Goal: Task Accomplishment & Management: Complete application form

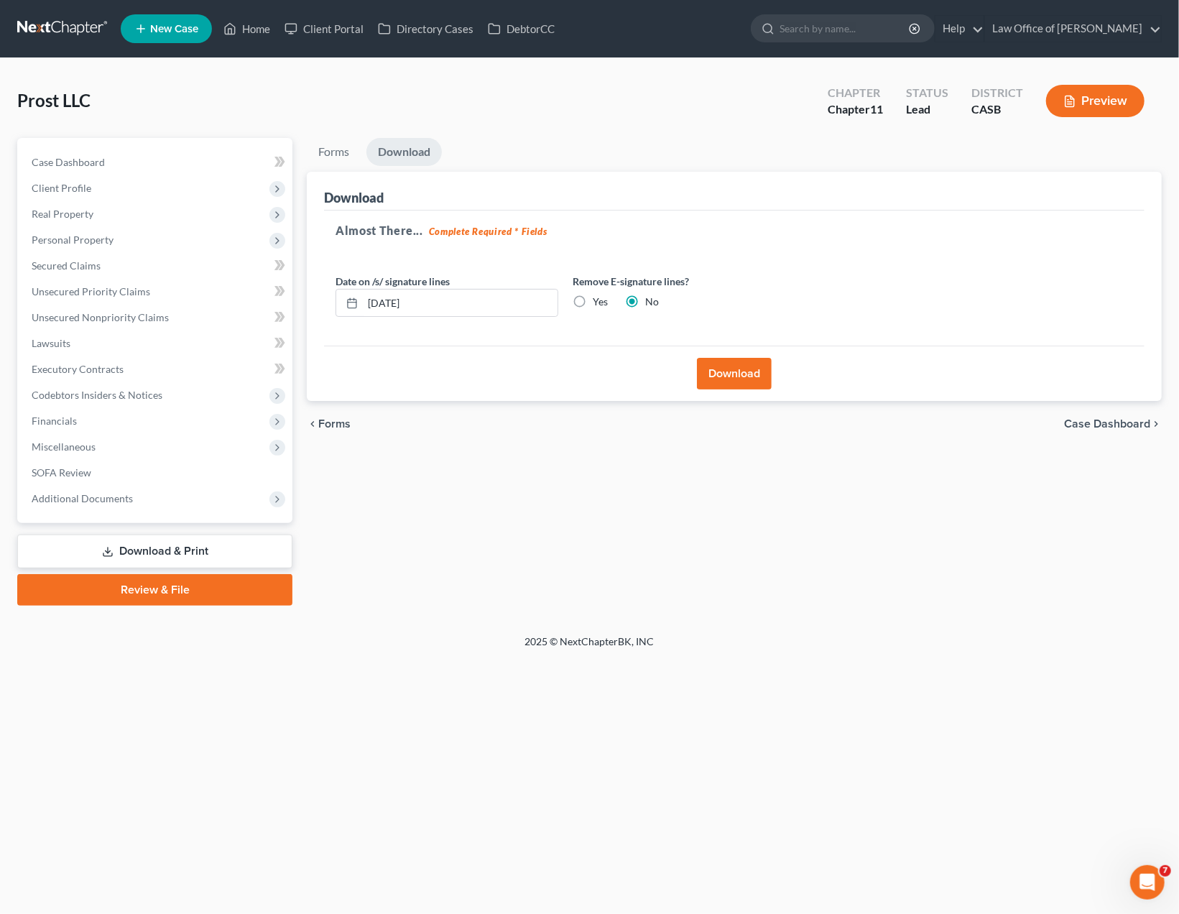
click at [461, 576] on div "Forms Download Forms Forms to Download Select which forms you would like to dow…" at bounding box center [735, 372] width 870 height 468
click at [412, 543] on div "Forms Download Forms Forms to Download Select which forms you would like to dow…" at bounding box center [735, 372] width 870 height 468
drag, startPoint x: 412, startPoint y: 543, endPoint x: 425, endPoint y: 543, distance: 13.7
click at [425, 543] on div "Forms Download Forms Forms to Download Select which forms you would like to dow…" at bounding box center [735, 372] width 870 height 468
drag, startPoint x: 428, startPoint y: 530, endPoint x: 356, endPoint y: 592, distance: 95.8
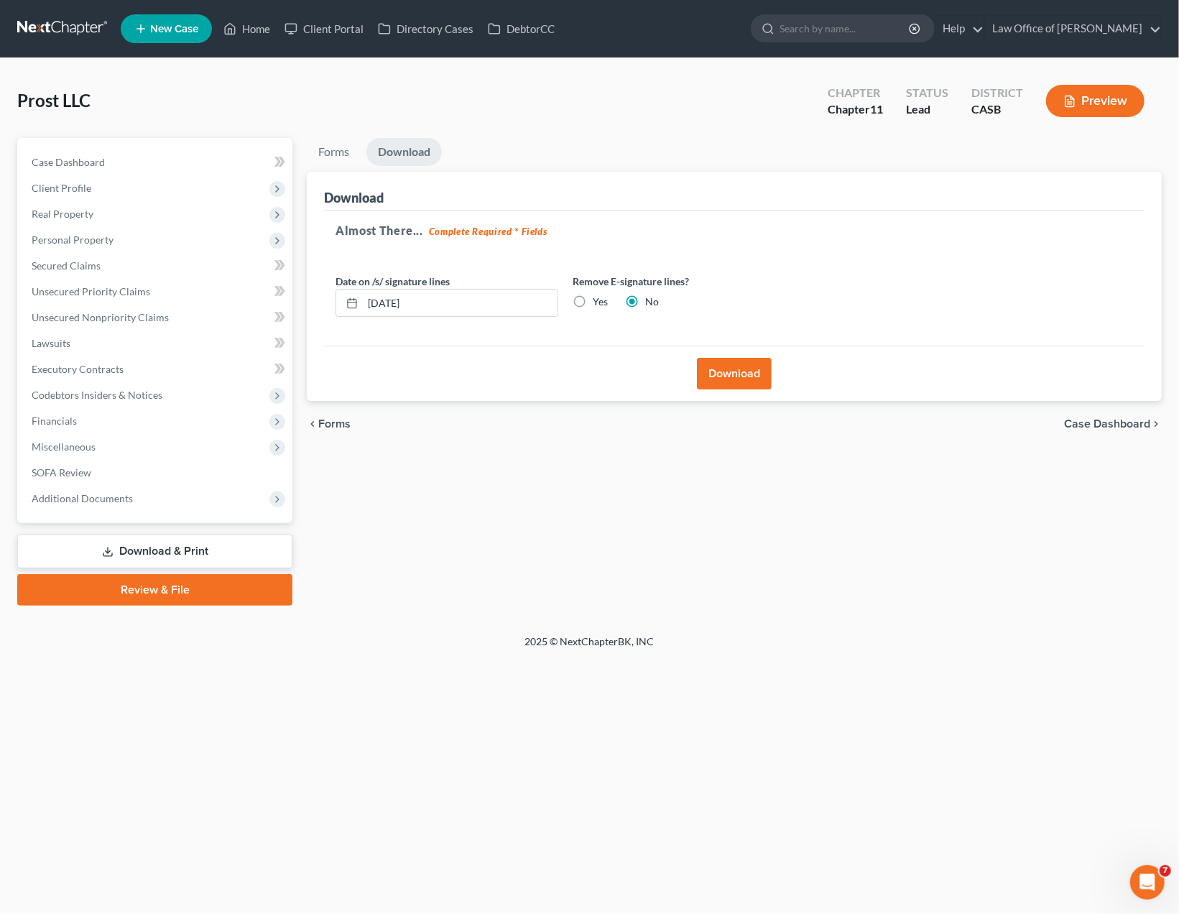
click at [426, 518] on div "Forms Download Forms Forms to Download Select which forms you would like to dow…" at bounding box center [735, 372] width 870 height 468
click at [521, 501] on div "Forms Download Forms Forms to Download Select which forms you would like to dow…" at bounding box center [735, 372] width 870 height 468
click at [623, 105] on div "Prost LLC Upgraded Chapter Chapter 11 Status Lead District CASB Preview" at bounding box center [589, 106] width 1145 height 63
click at [445, 467] on div "Forms Download Forms Forms to Download Select which forms you would like to dow…" at bounding box center [735, 372] width 870 height 468
click at [433, 506] on div "Forms Download Forms Forms to Download Select which forms you would like to dow…" at bounding box center [735, 372] width 870 height 468
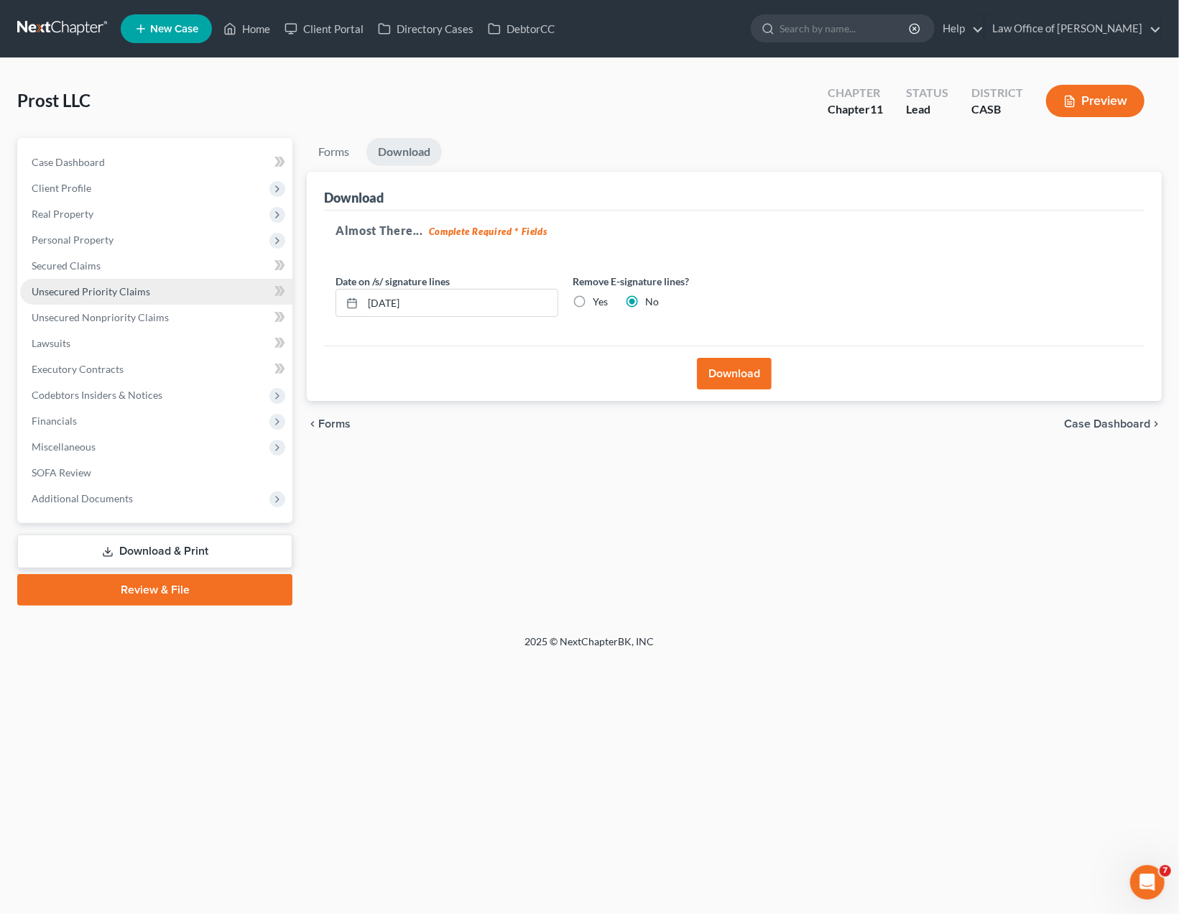
click at [131, 293] on span "Unsecured Priority Claims" at bounding box center [91, 291] width 119 height 12
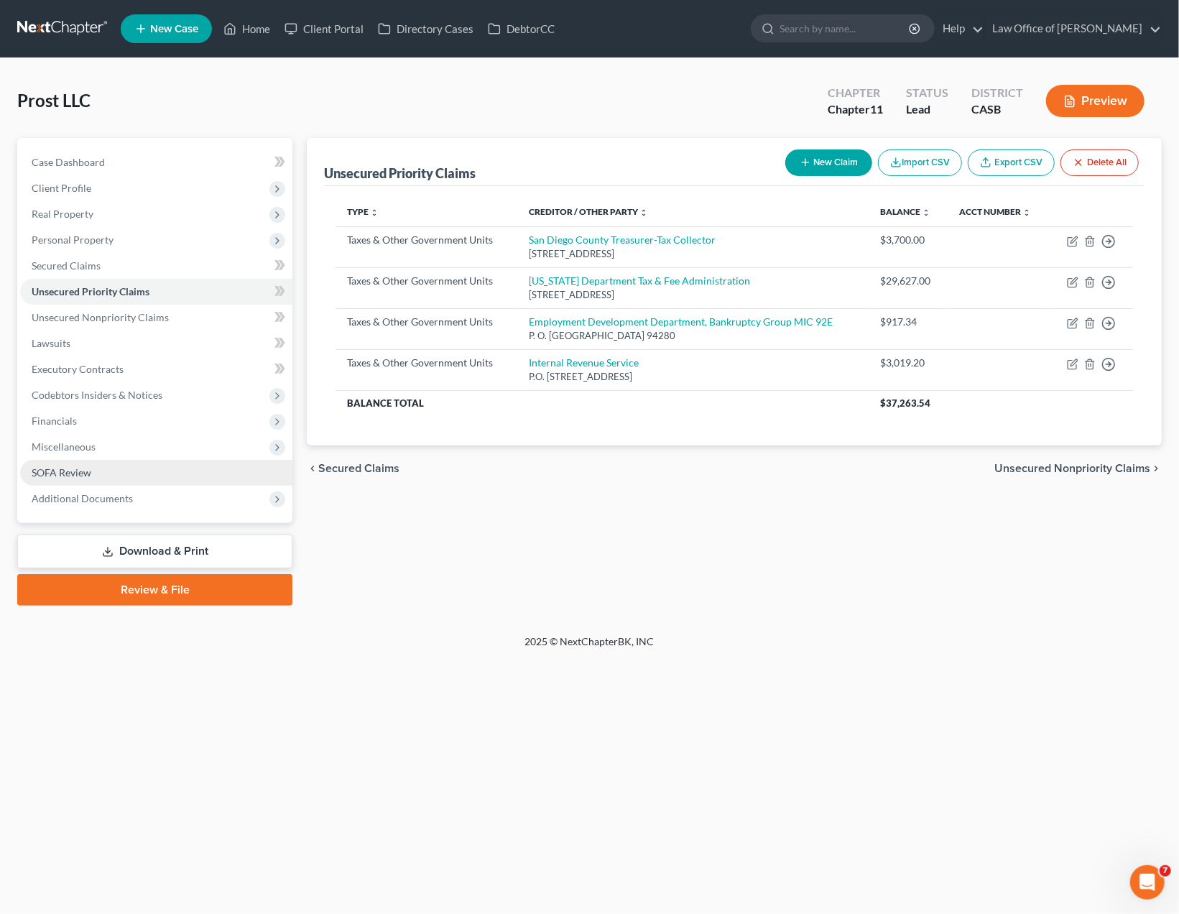
click at [83, 469] on span "SOFA Review" at bounding box center [62, 472] width 60 height 12
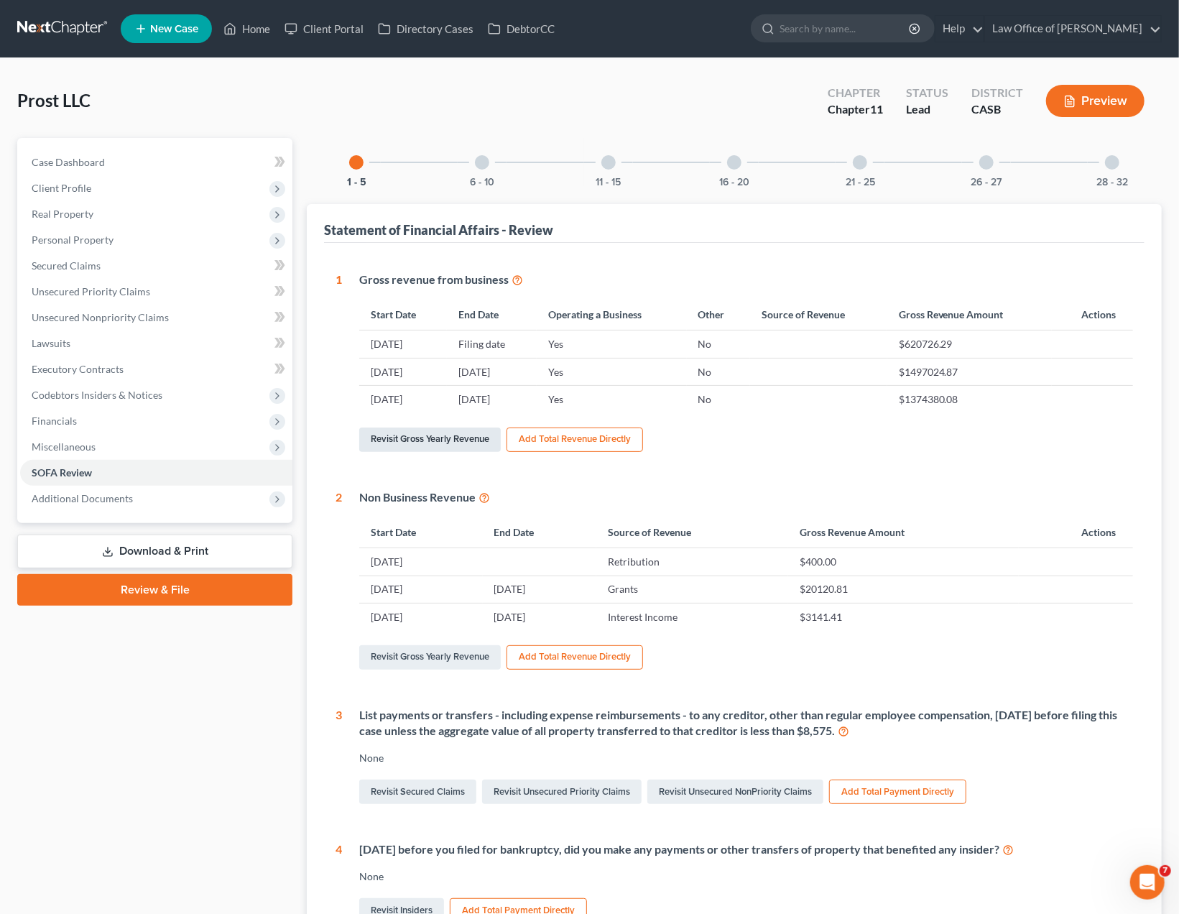
click at [428, 442] on link "Revisit Gross Yearly Revenue" at bounding box center [430, 440] width 142 height 24
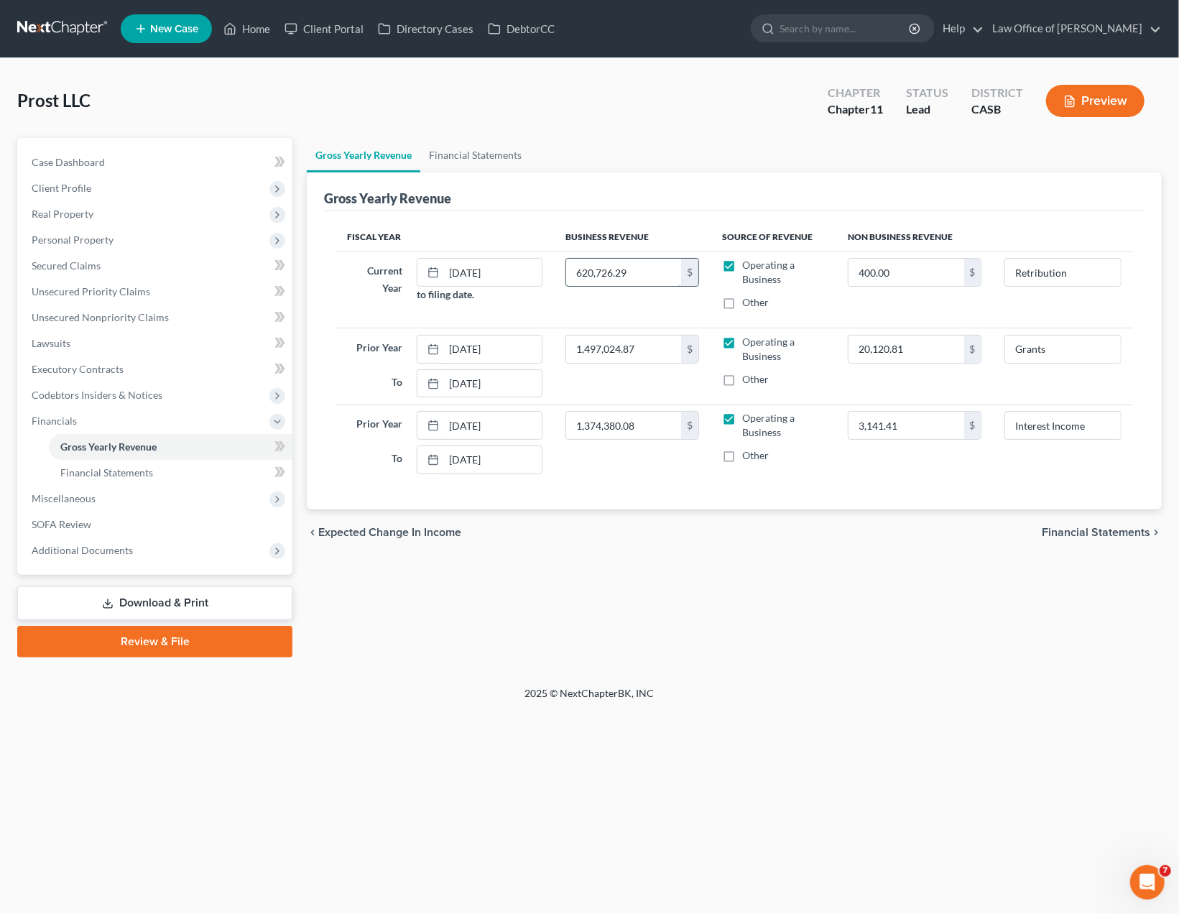
click at [622, 277] on input "620,726.29" at bounding box center [623, 272] width 115 height 27
click at [824, 147] on ul "Gross Yearly Revenue Financial Statements" at bounding box center [734, 155] width 855 height 34
click at [617, 274] on input "620,726.29" at bounding box center [623, 272] width 115 height 27
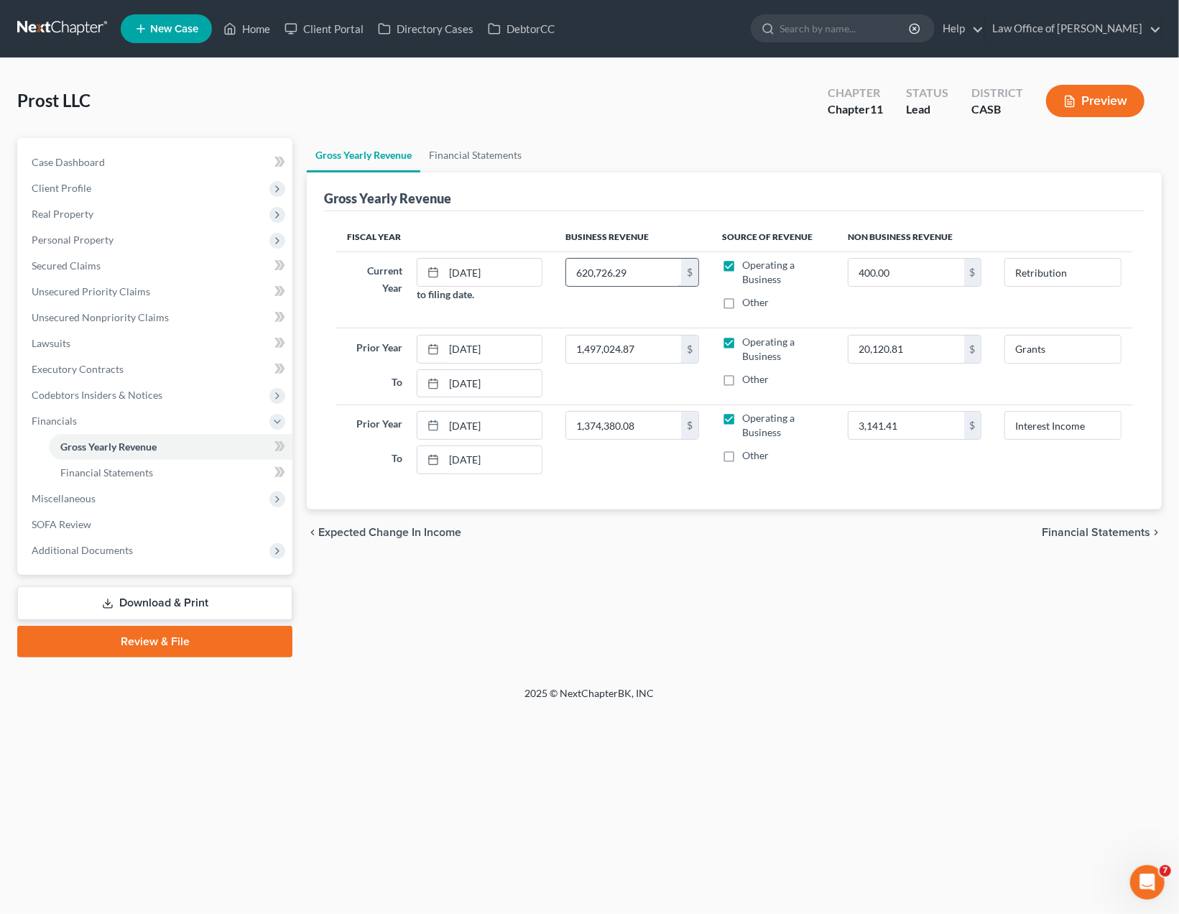
click at [617, 274] on input "620,726.29" at bounding box center [623, 272] width 115 height 27
paste input "61,797"
type input "661,797"
click at [869, 618] on div "Gross Yearly Revenue Financial Statements Gross Yearly Revenue Fiscal Year Busi…" at bounding box center [735, 398] width 870 height 520
click at [98, 472] on span "Financial Statements" at bounding box center [106, 472] width 93 height 12
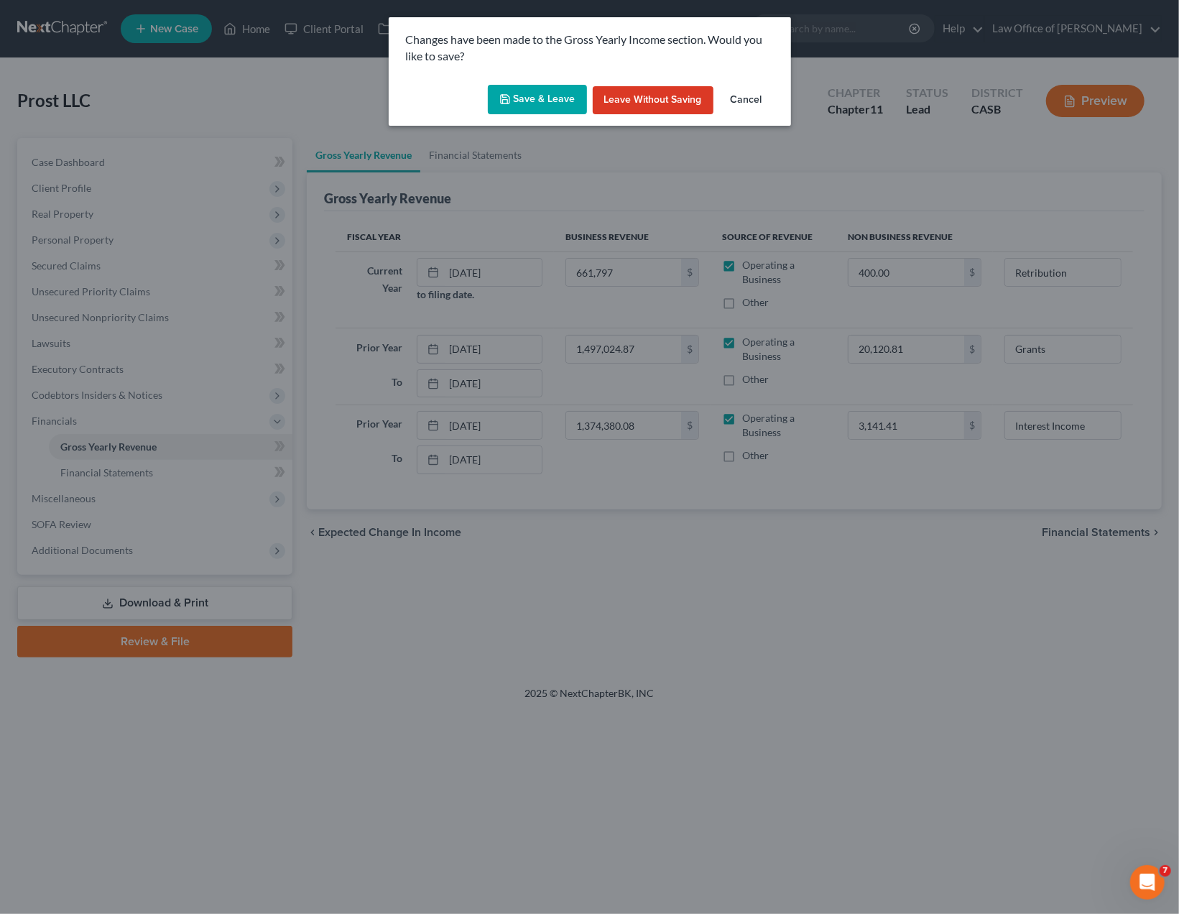
click at [561, 98] on button "Save & Leave" at bounding box center [537, 100] width 99 height 30
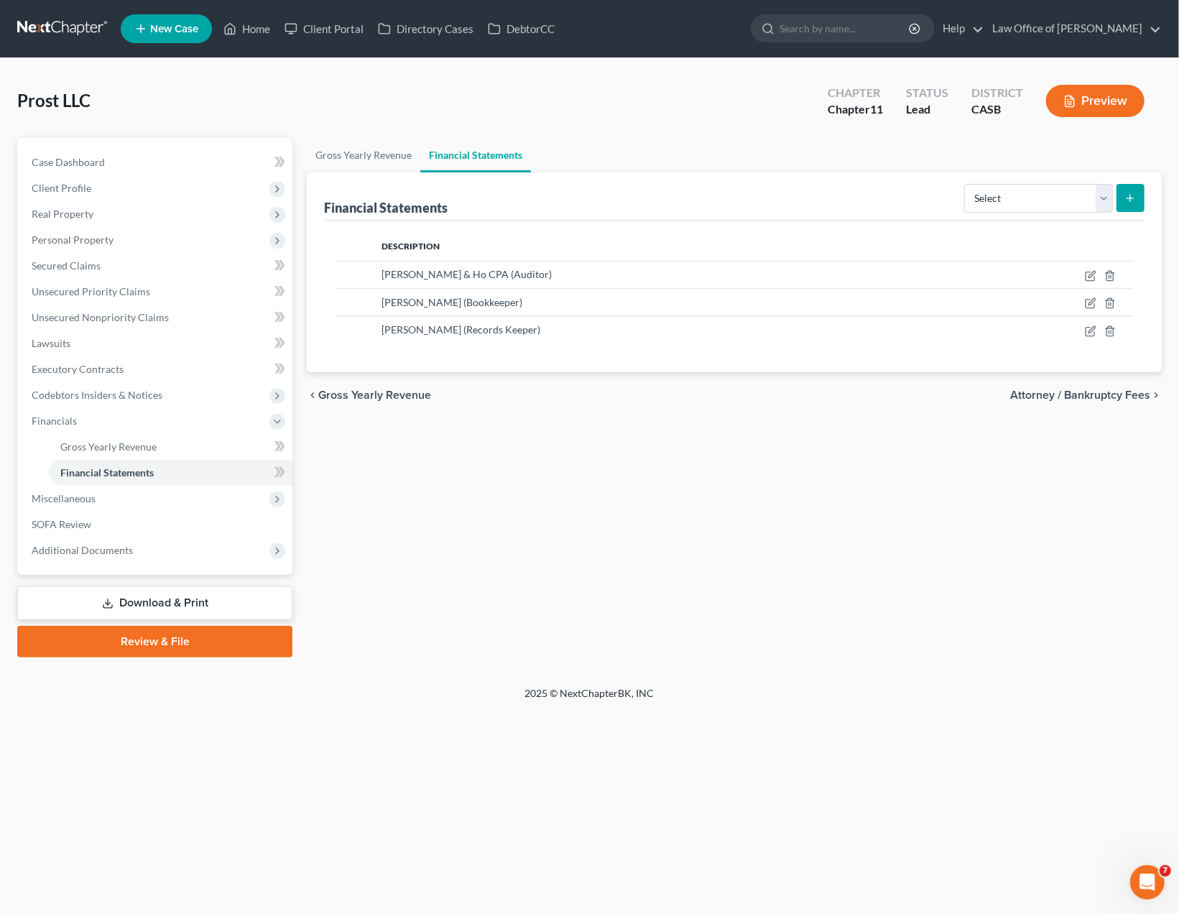
click at [877, 655] on div "Gross Yearly Revenue Financial Statements Financial Statements Select Auditor B…" at bounding box center [735, 398] width 870 height 520
click at [119, 599] on link "Download & Print" at bounding box center [154, 603] width 275 height 34
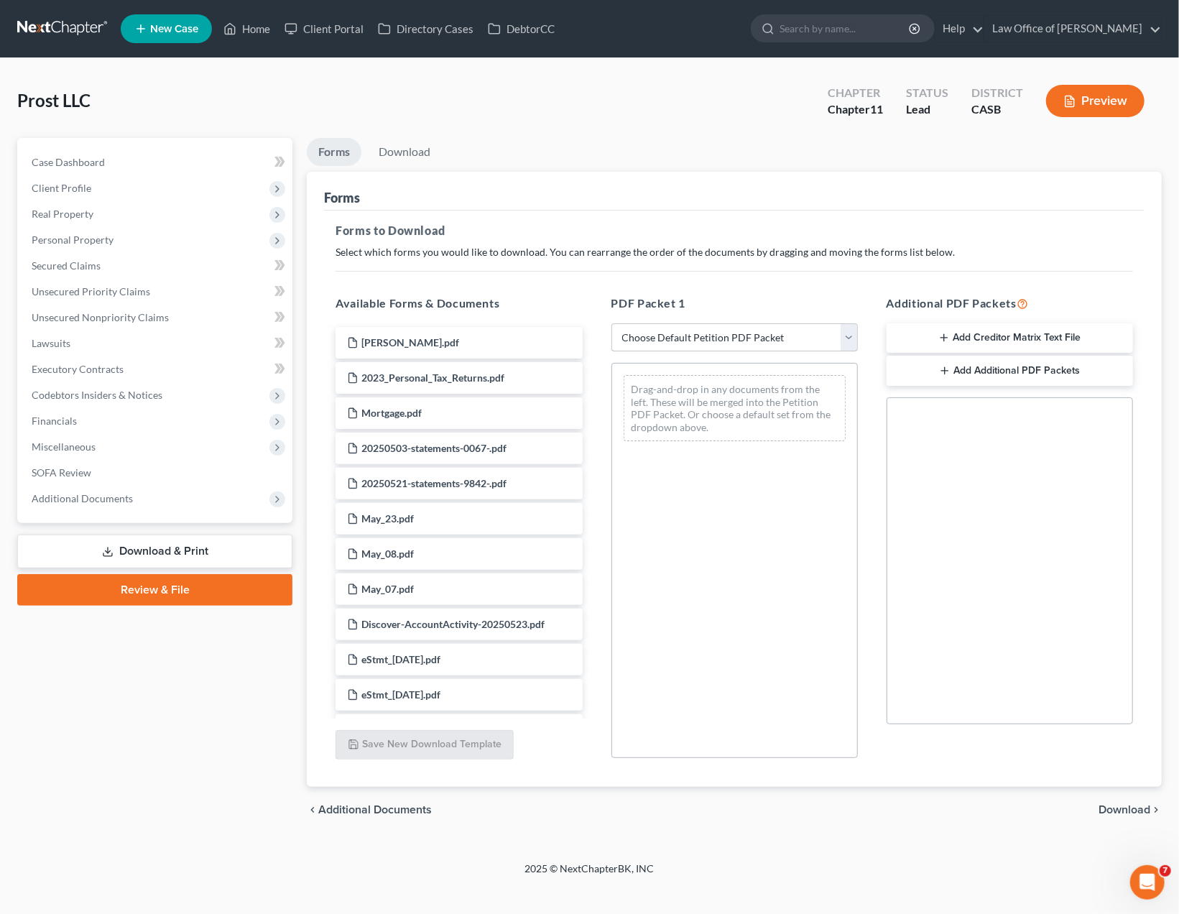
click at [612, 323] on select "Choose Default Petition PDF Packet Complete Bankruptcy Petition (all forms and …" at bounding box center [735, 337] width 246 height 29
select select "0"
click option "Complete Bankruptcy Petition (all forms and schedules)" at bounding box center [0, 0] width 0 height 0
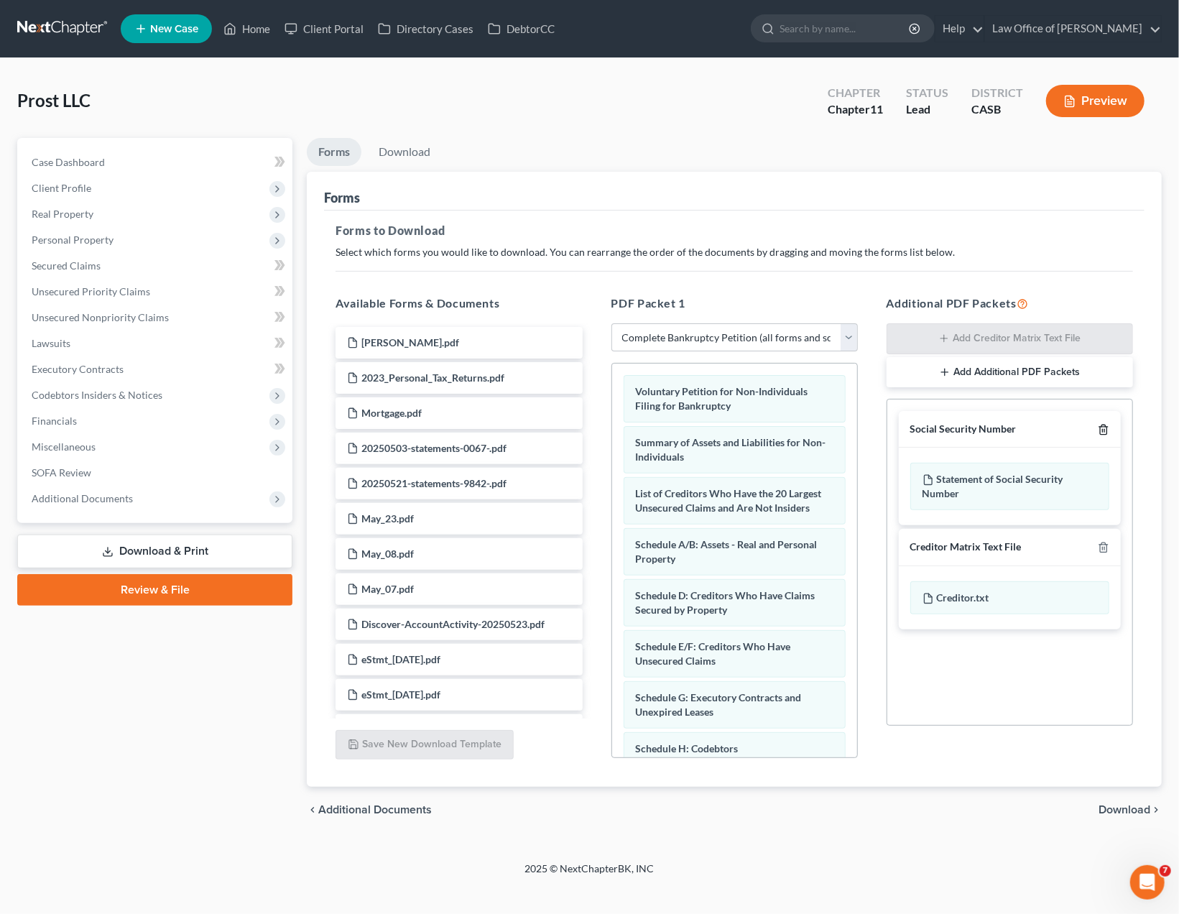
click at [1106, 426] on icon "button" at bounding box center [1103, 429] width 11 height 11
click at [1105, 435] on div "Creditor Matrix Text File" at bounding box center [1010, 429] width 222 height 37
click at [1102, 428] on icon "button" at bounding box center [1103, 429] width 11 height 11
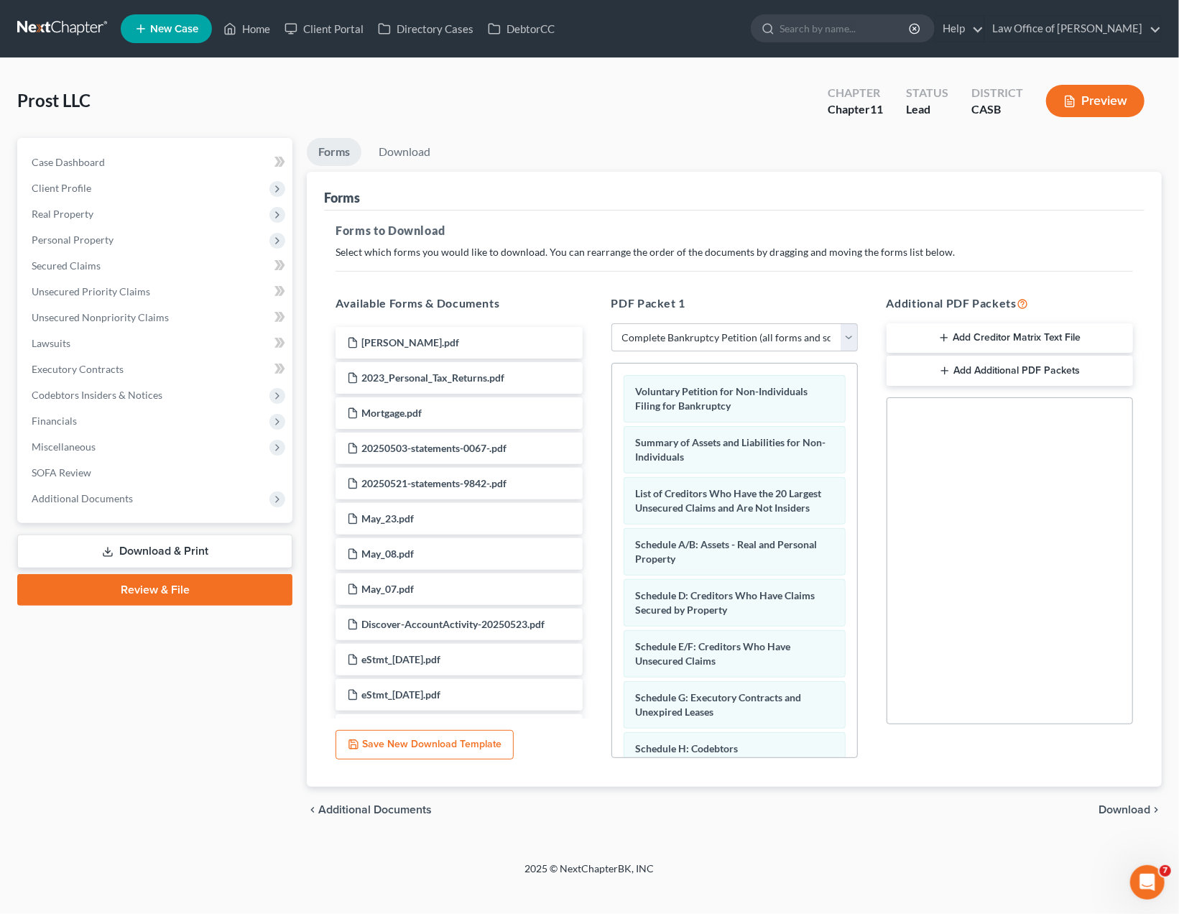
click at [136, 550] on link "Download & Print" at bounding box center [154, 552] width 275 height 34
click at [183, 545] on link "Download & Print" at bounding box center [154, 552] width 275 height 34
click at [652, 854] on div "Prost LLC Upgraded Chapter Chapter 11 Status Lead District CASB Preview Petitio…" at bounding box center [589, 459] width 1179 height 803
click at [760, 131] on div "Prost LLC Upgraded Chapter Chapter 11 Status Lead District CASB Preview" at bounding box center [589, 106] width 1145 height 63
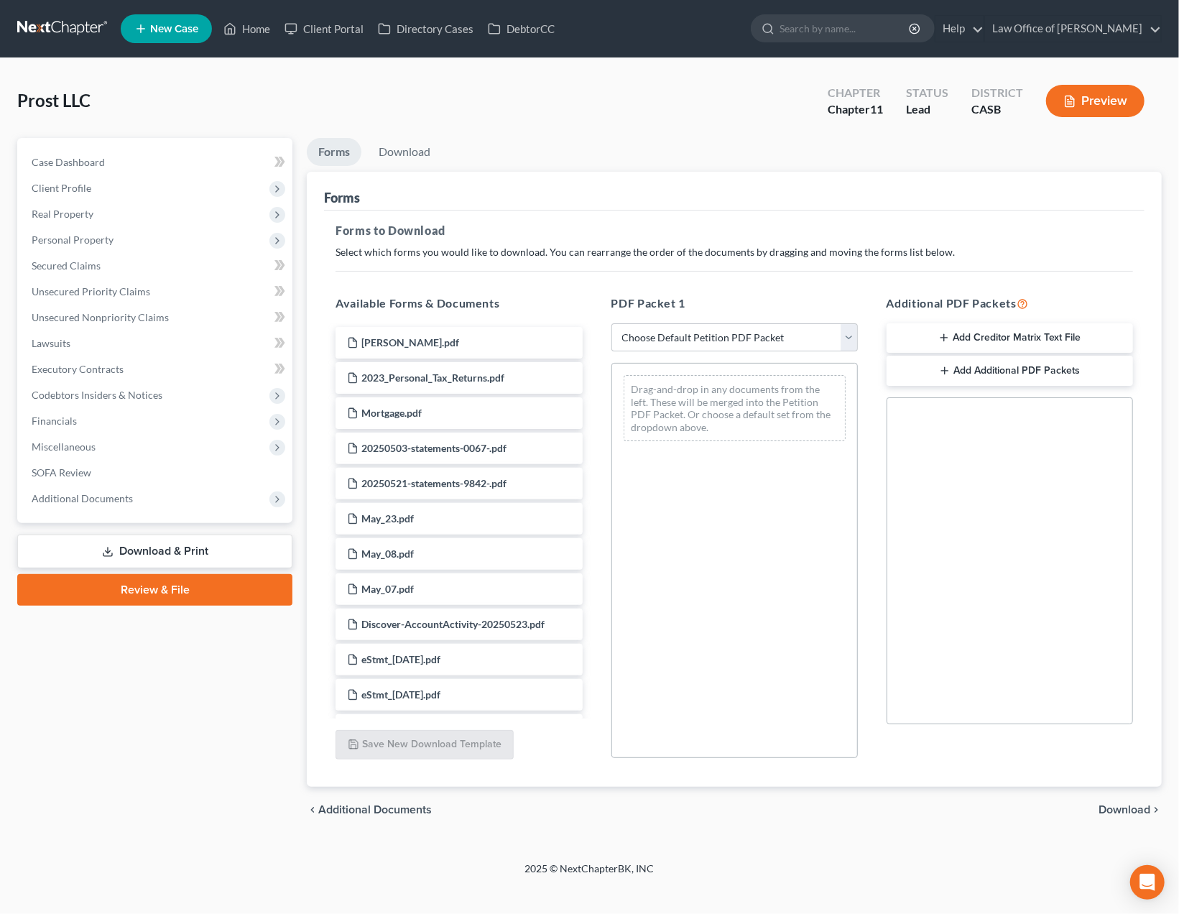
click at [630, 121] on div "Prost LLC Upgraded Chapter Chapter 11 Status Lead District CASB Preview" at bounding box center [589, 106] width 1145 height 63
select select "0"
click option "Complete Bankruptcy Petition (all forms and schedules)" at bounding box center [0, 0] width 0 height 0
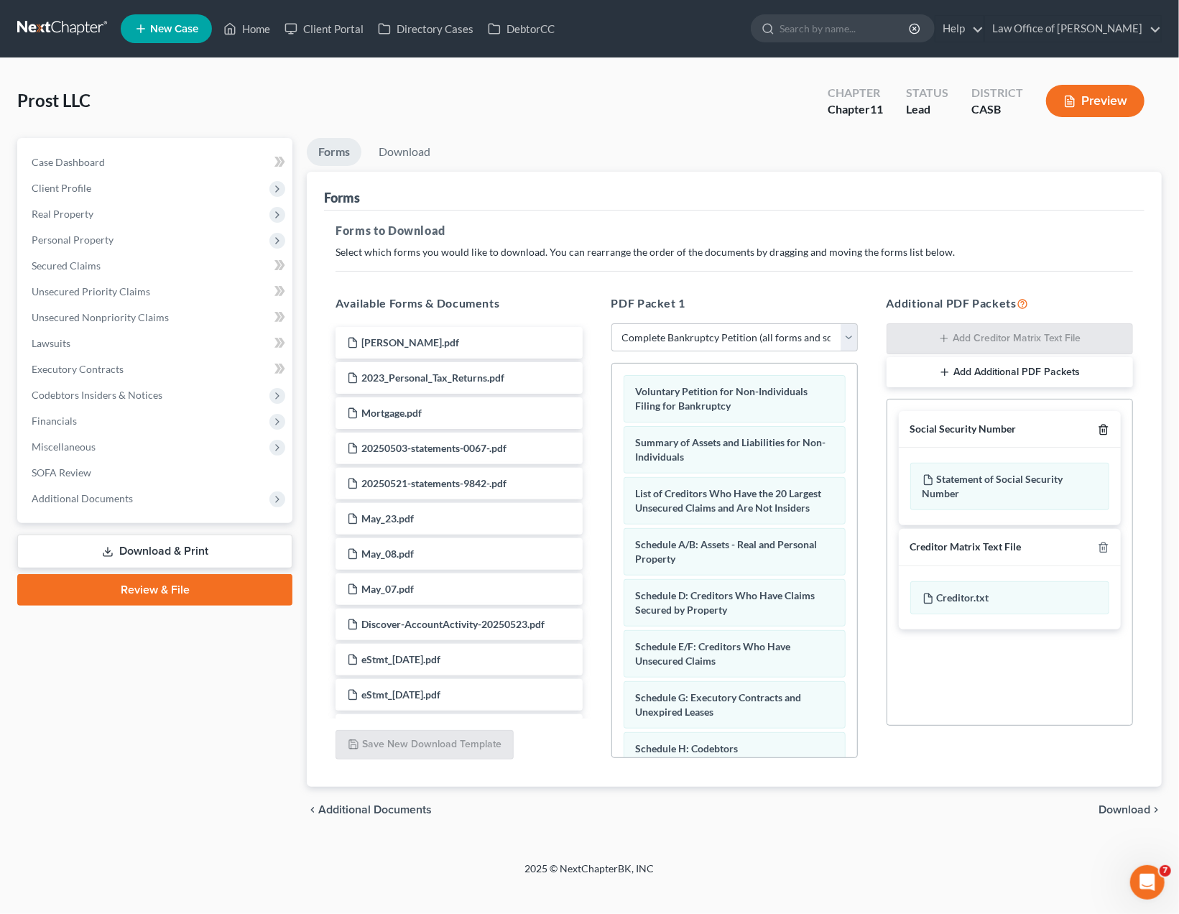
click at [1105, 429] on line "button" at bounding box center [1105, 430] width 0 height 3
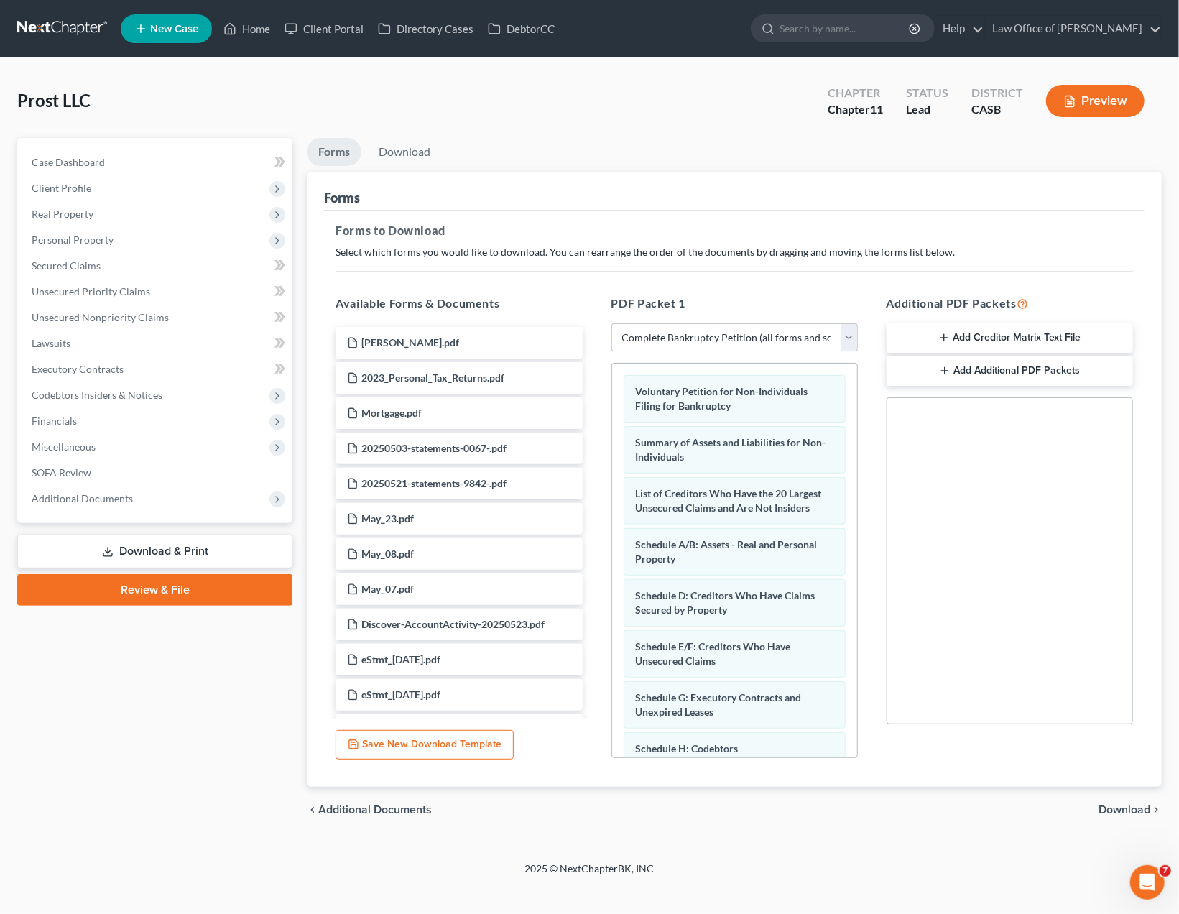
click at [1124, 813] on span "Download" at bounding box center [1125, 809] width 52 height 11
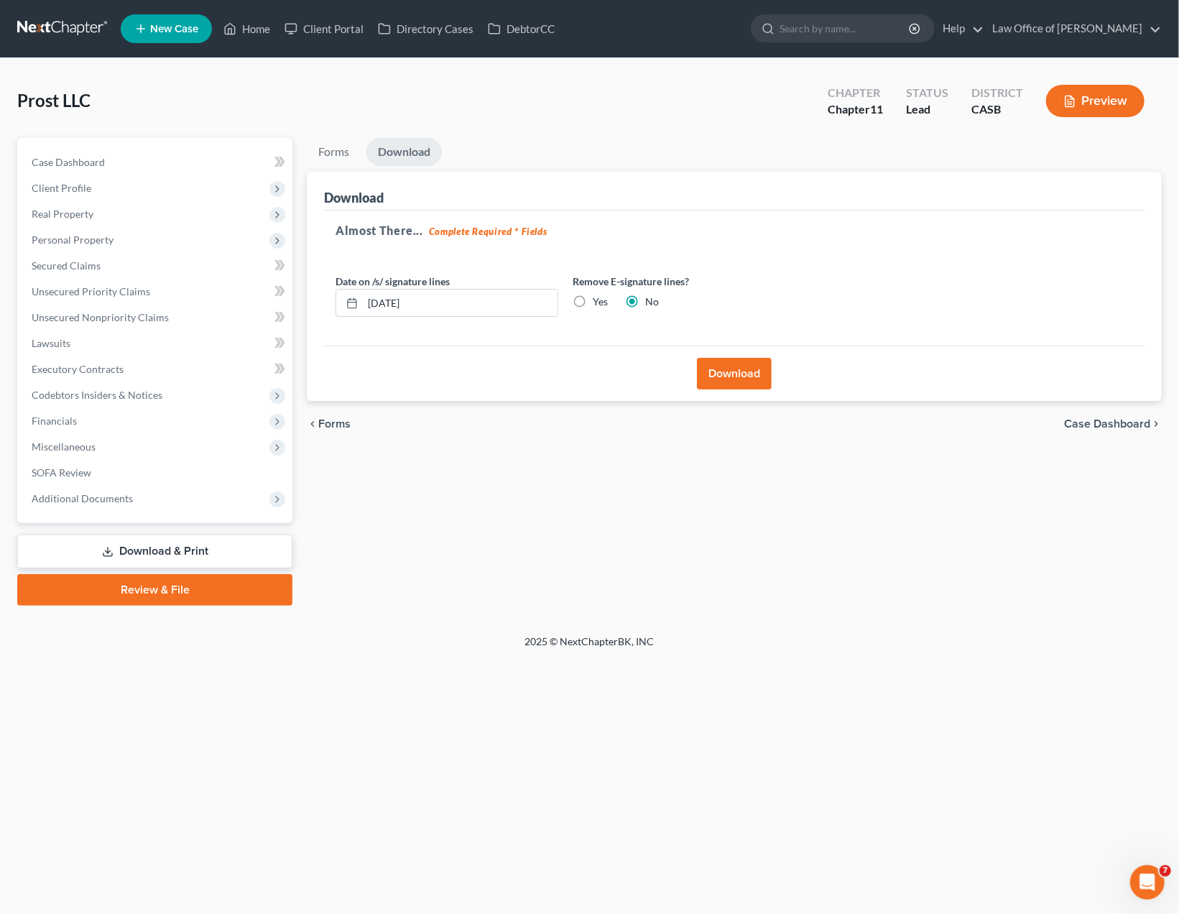
click at [734, 377] on button "Download" at bounding box center [734, 374] width 75 height 32
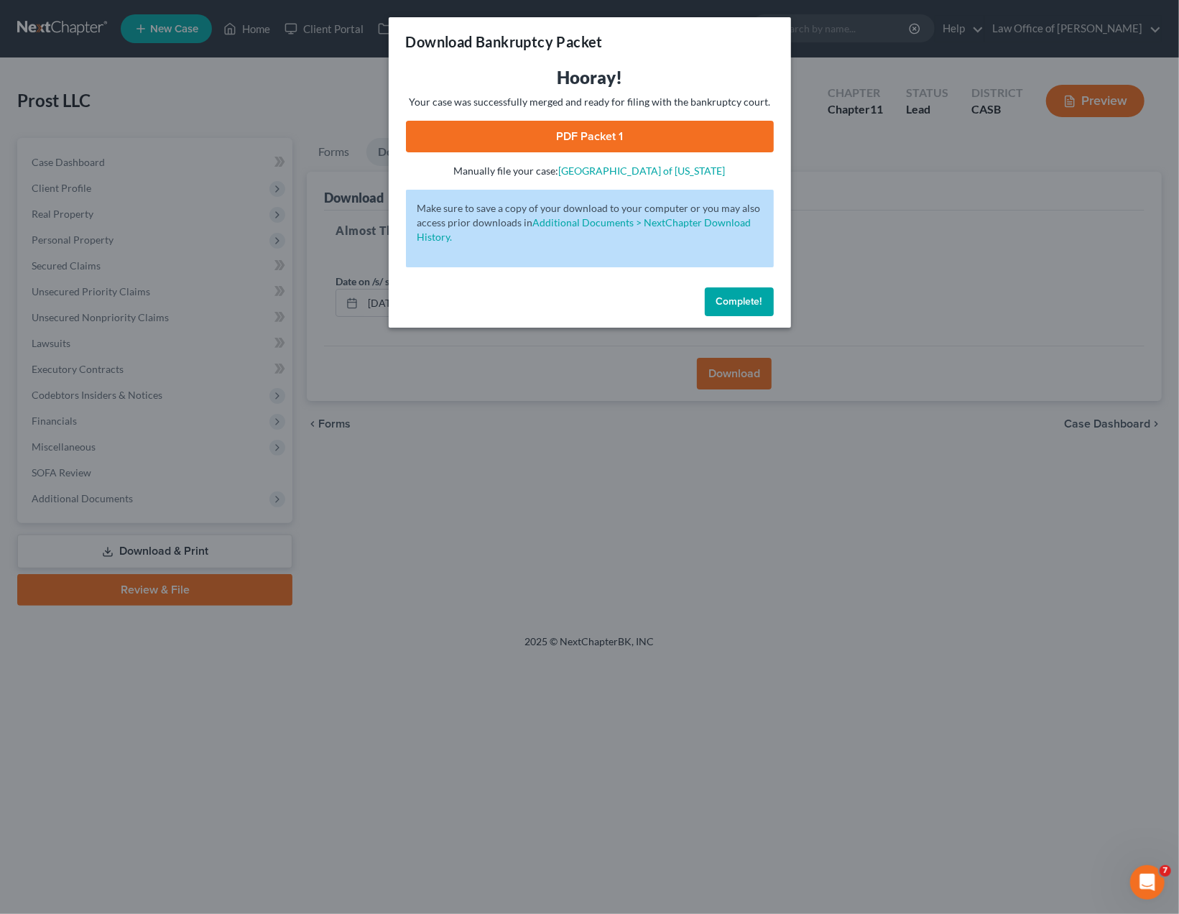
click at [590, 134] on link "PDF Packet 1" at bounding box center [590, 137] width 368 height 32
click at [725, 303] on span "Complete!" at bounding box center [739, 301] width 46 height 12
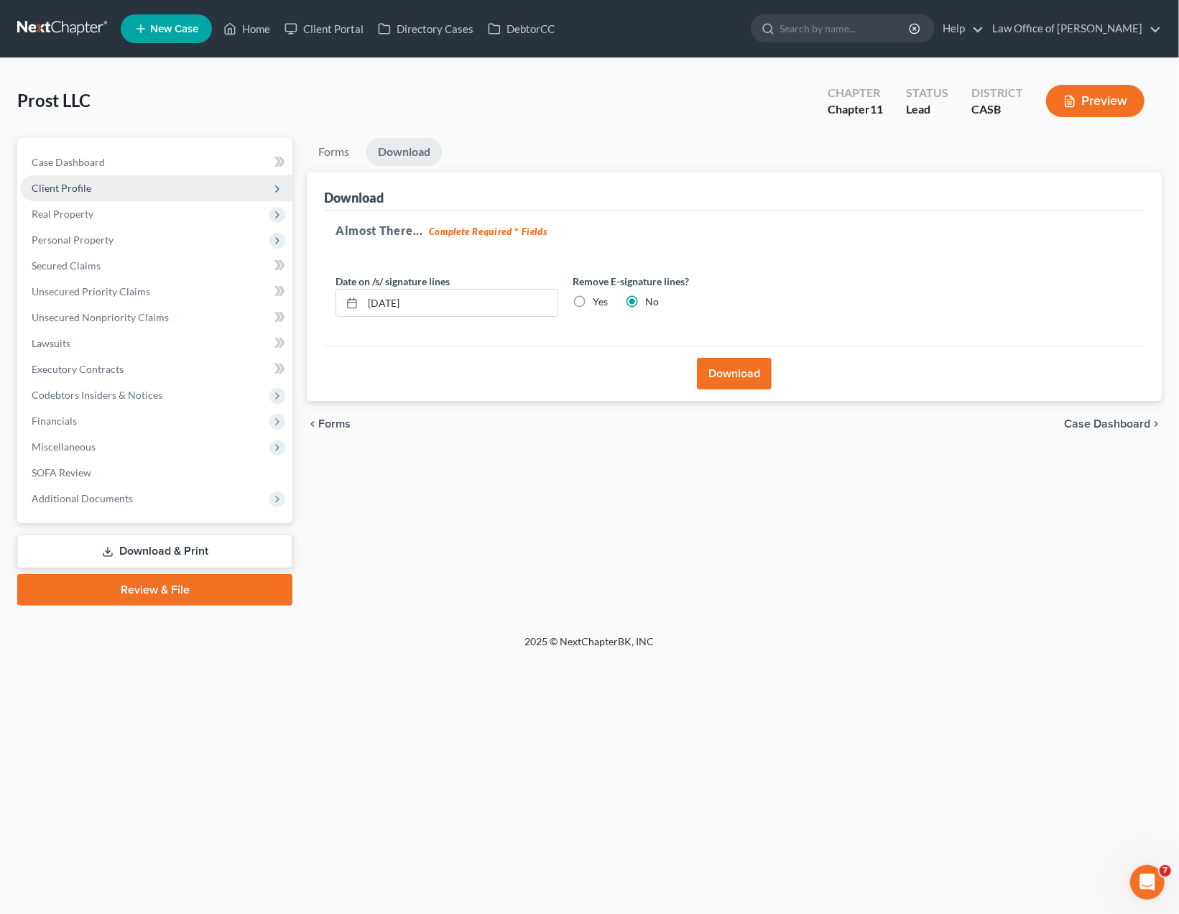
click at [141, 177] on span "Client Profile" at bounding box center [156, 188] width 272 height 26
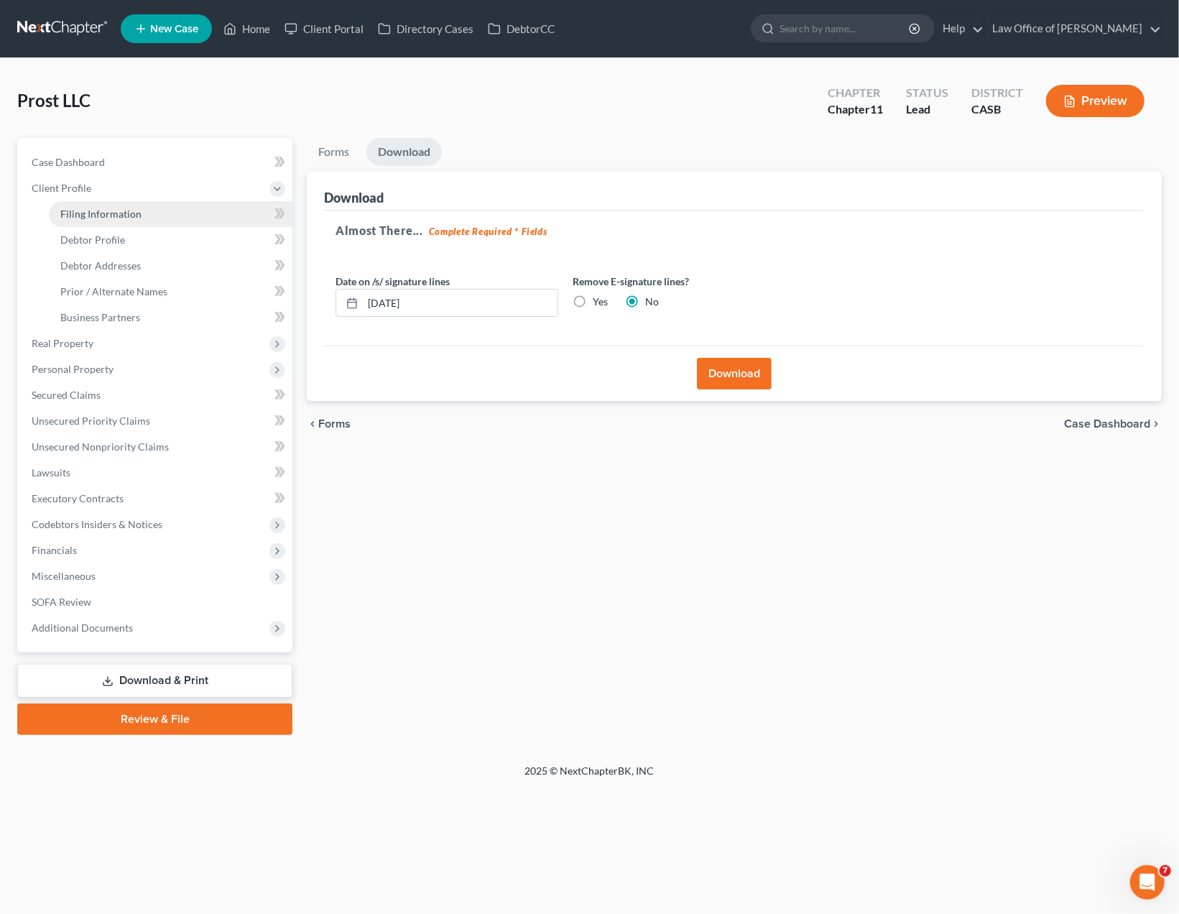
click at [135, 211] on span "Filing Information" at bounding box center [100, 214] width 81 height 12
select select "3"
select select "1"
select select "0"
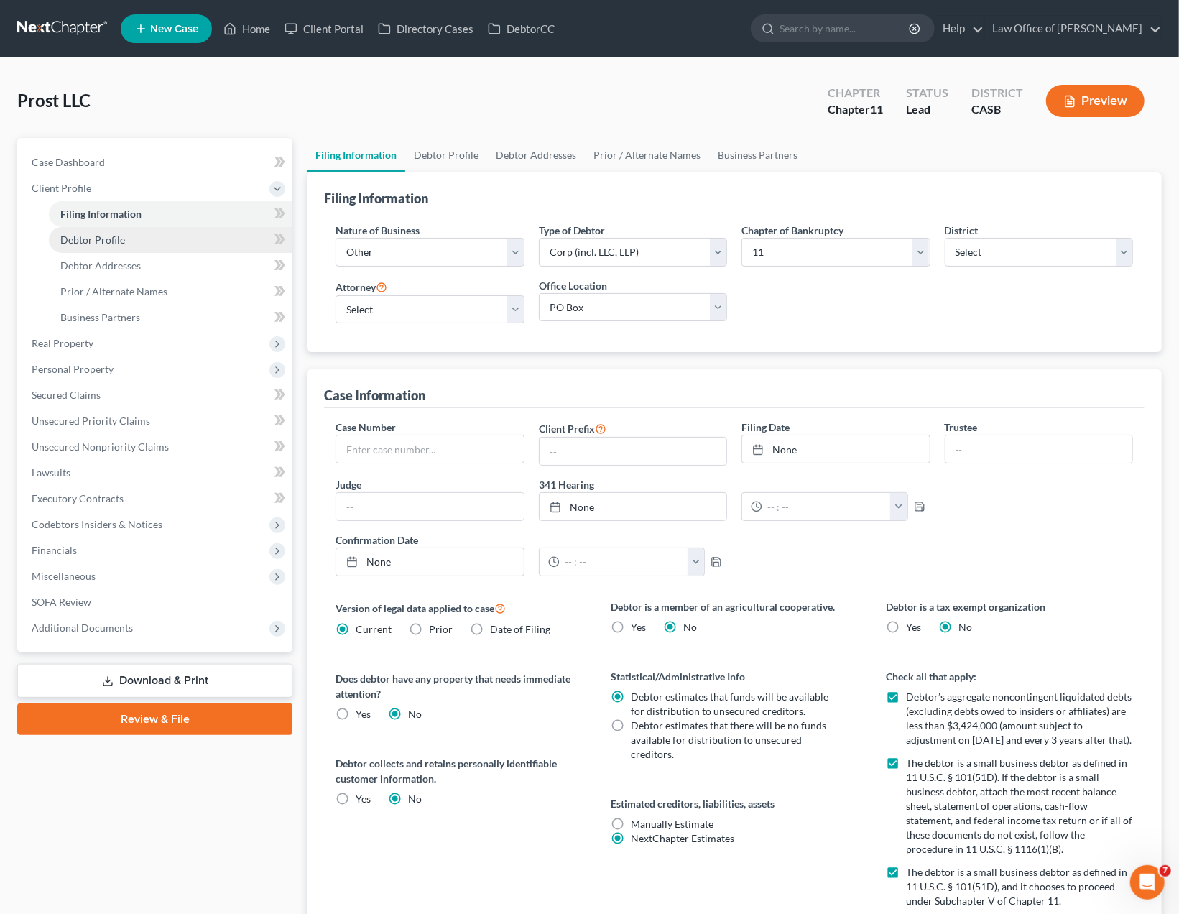
click at [127, 238] on link "Debtor Profile" at bounding box center [171, 240] width 244 height 26
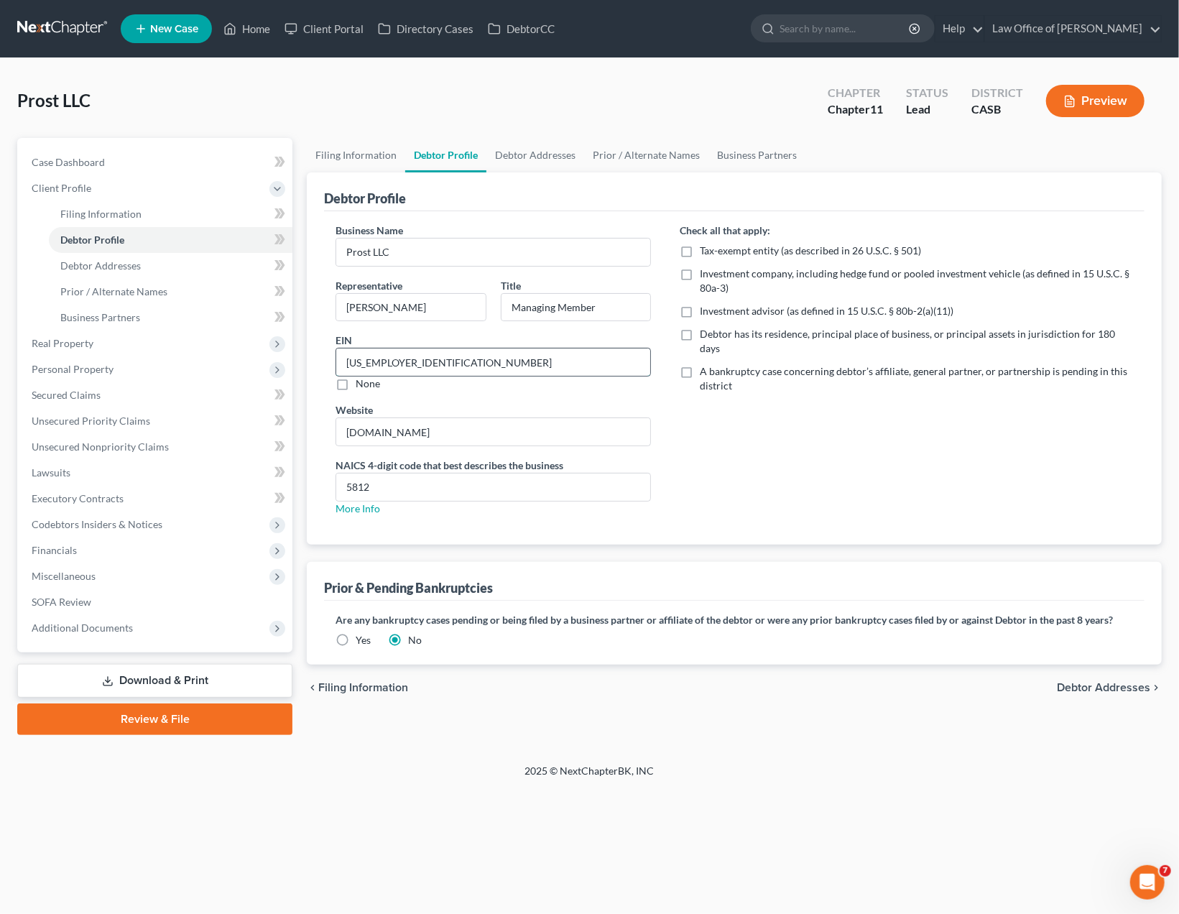
click at [395, 358] on input "[US_EMPLOYER_IDENTIFICATION_NUMBER]" at bounding box center [493, 362] width 314 height 27
click at [532, 149] on link "Debtor Addresses" at bounding box center [535, 155] width 98 height 34
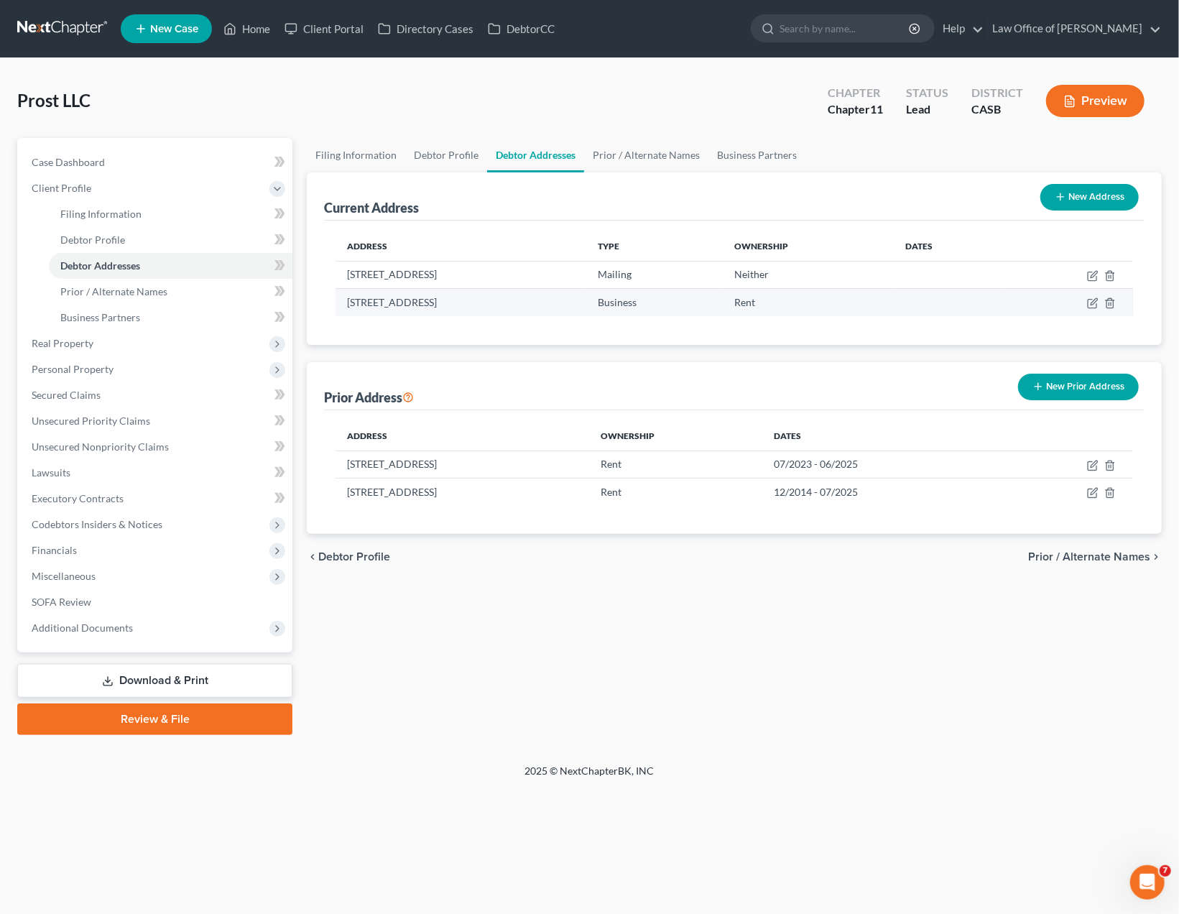
drag, startPoint x: 344, startPoint y: 303, endPoint x: 523, endPoint y: 310, distance: 179.1
click at [523, 310] on td "[STREET_ADDRESS]" at bounding box center [461, 302] width 250 height 27
copy td "[STREET_ADDRESS]"
click at [358, 157] on link "Filing Information" at bounding box center [356, 155] width 98 height 34
select select "3"
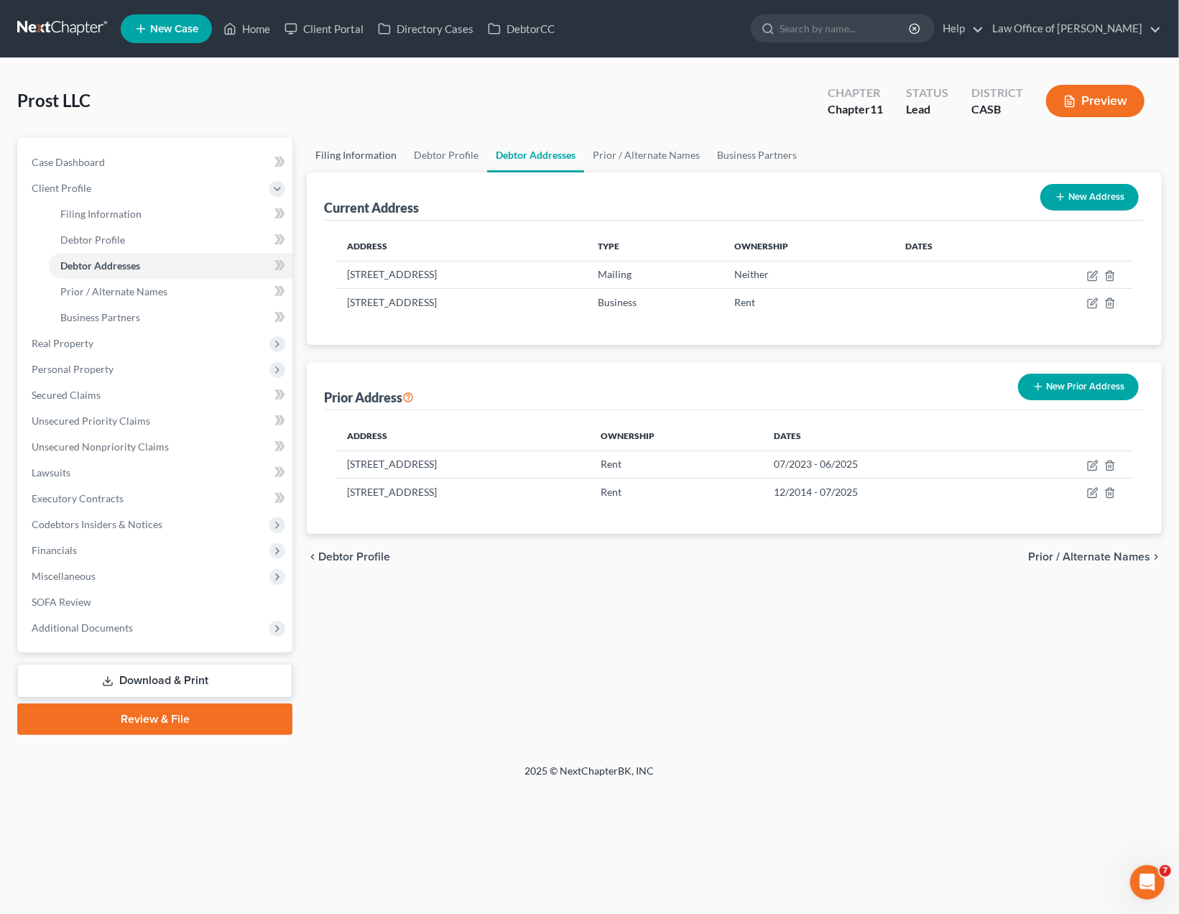
select select "1"
select select "10"
select select "0"
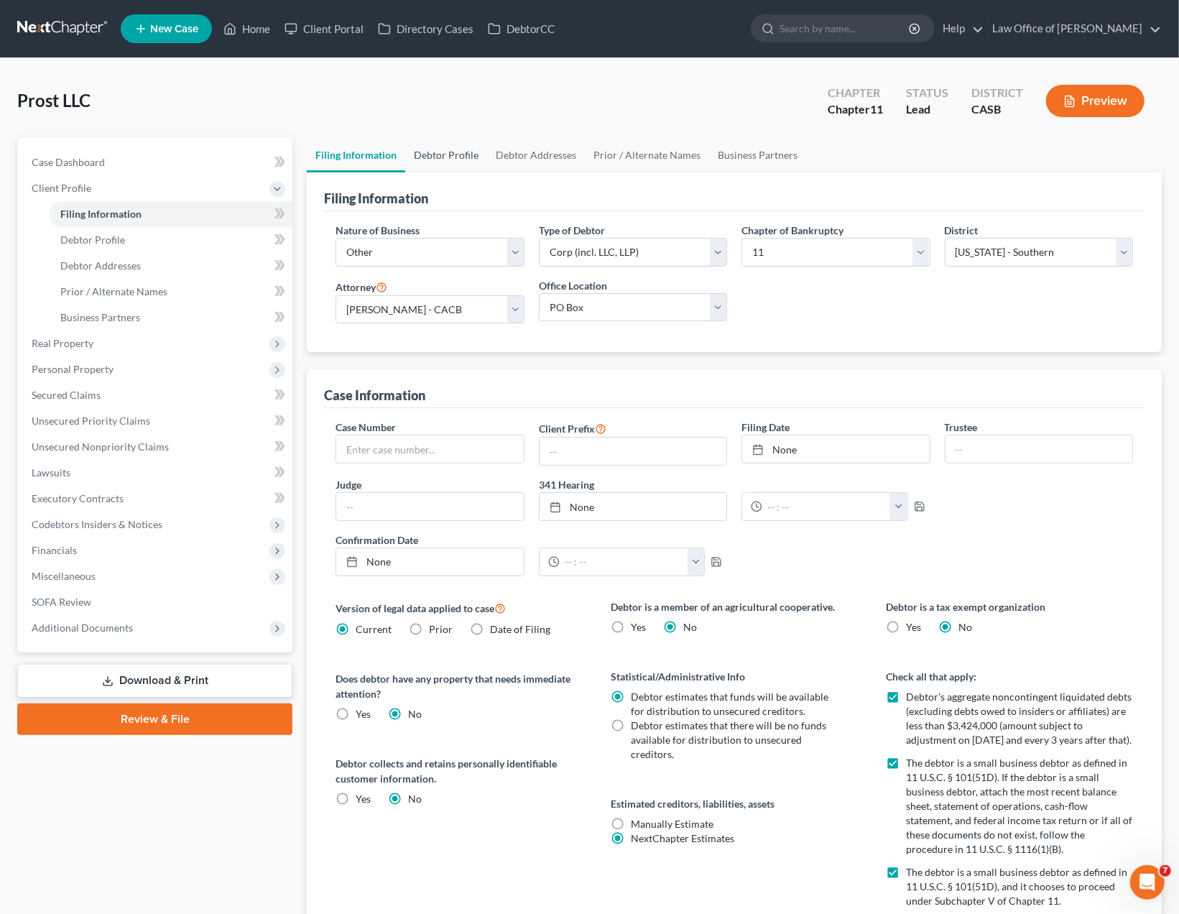
click at [455, 156] on link "Debtor Profile" at bounding box center [446, 155] width 82 height 34
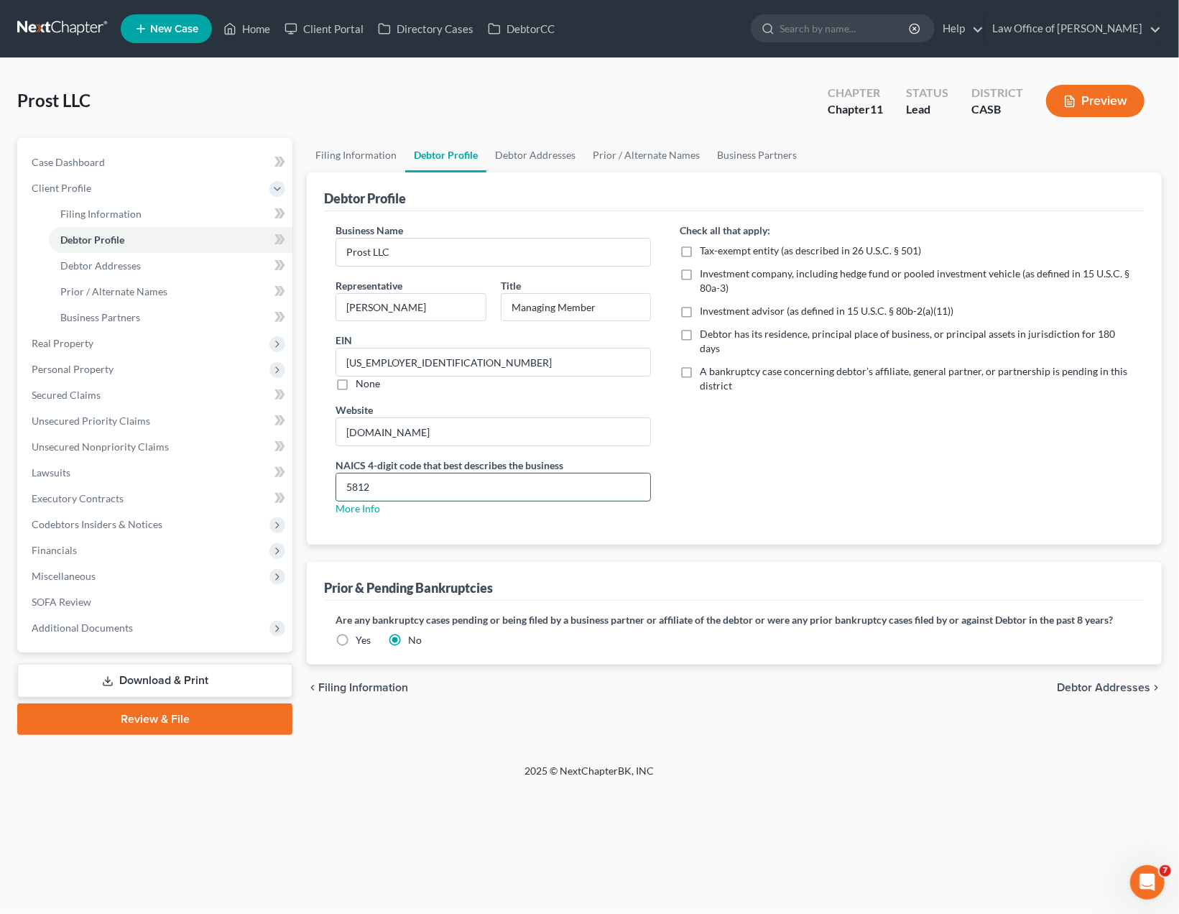
click at [363, 489] on input "5812" at bounding box center [493, 487] width 314 height 27
click at [97, 392] on span "Secured Claims" at bounding box center [66, 395] width 69 height 12
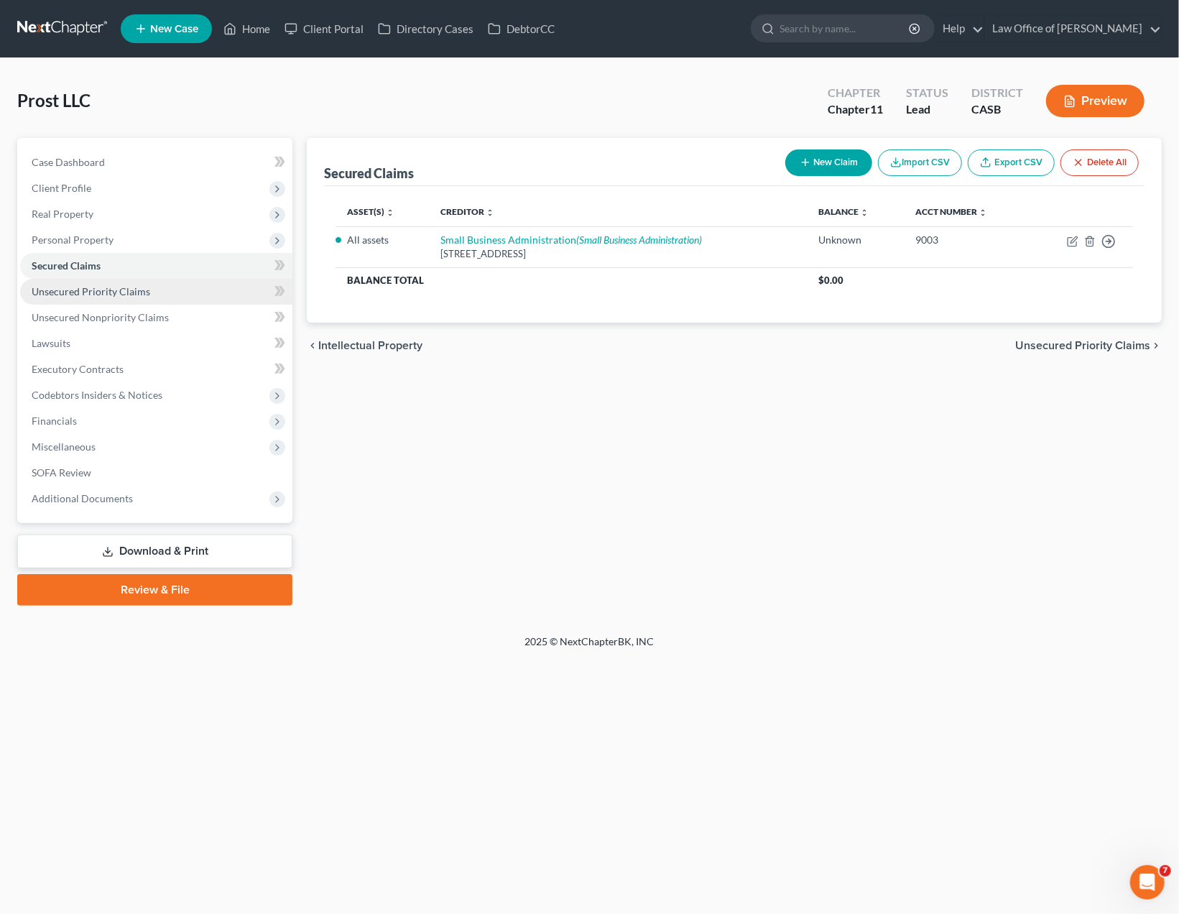
click at [99, 287] on span "Unsecured Priority Claims" at bounding box center [91, 291] width 119 height 12
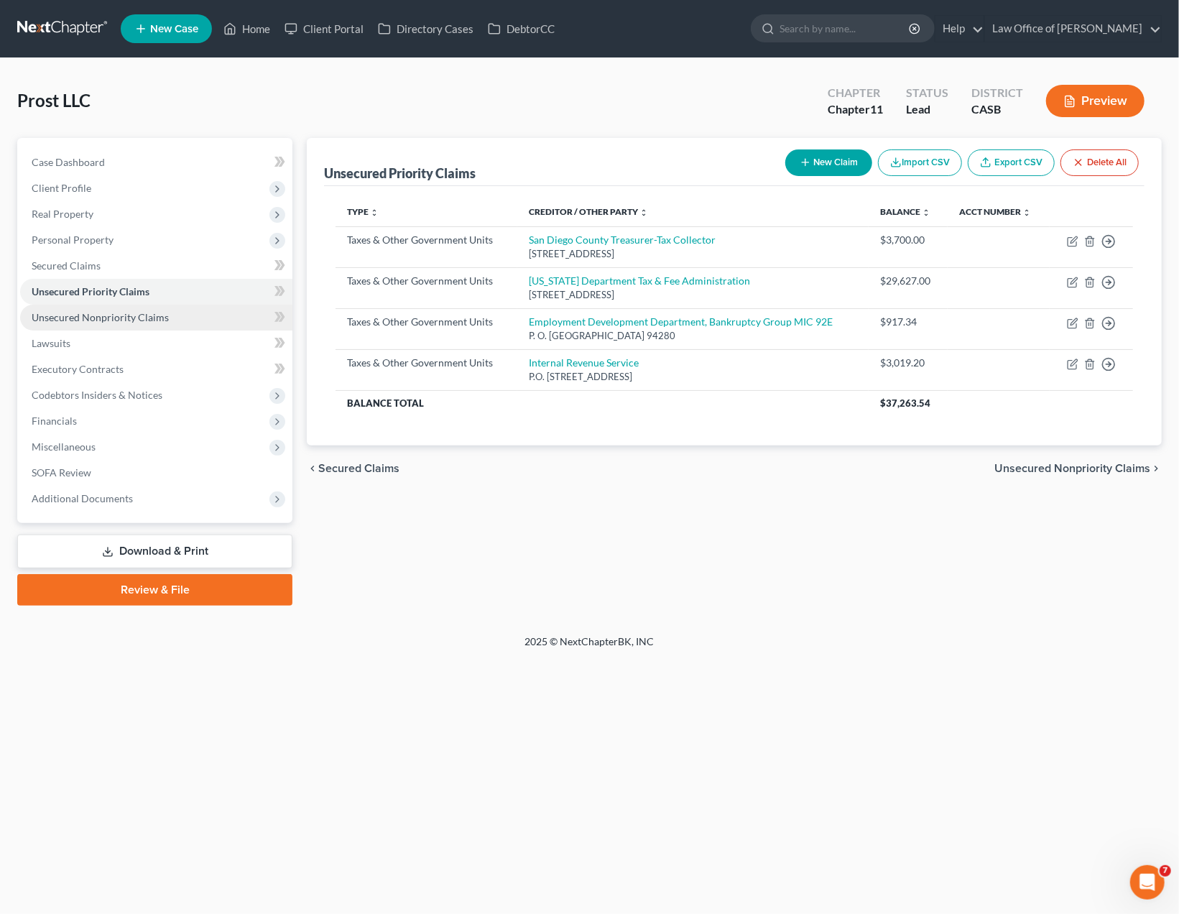
click at [101, 326] on link "Unsecured Nonpriority Claims" at bounding box center [156, 318] width 272 height 26
